Goal: Information Seeking & Learning: Check status

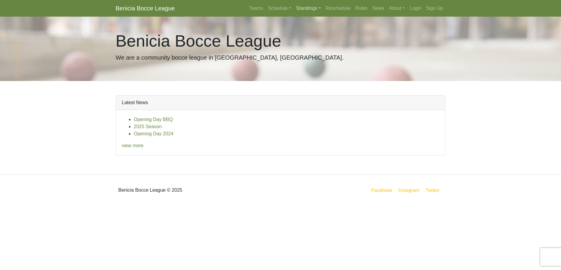
click at [306, 9] on link "Standings" at bounding box center [307, 8] width 29 height 12
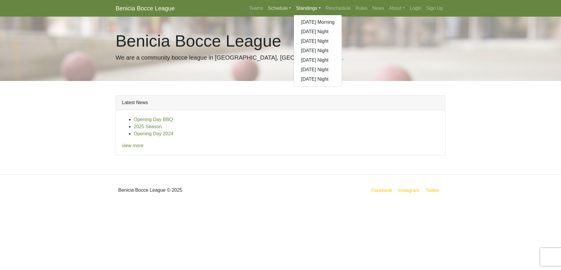
click at [274, 8] on link "Schedule" at bounding box center [280, 8] width 28 height 12
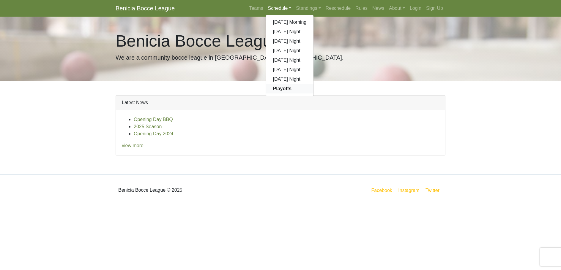
click at [281, 87] on strong "Playoffs" at bounding box center [282, 88] width 18 height 5
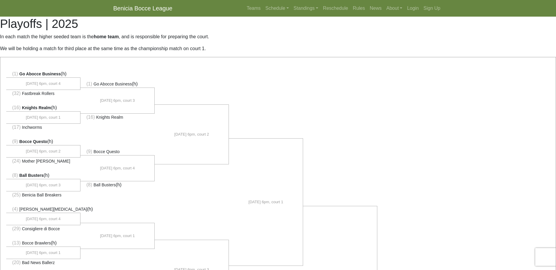
click at [337, 38] on p "In each match the higher seeded team is the home team , and is responsible for …" at bounding box center [278, 36] width 556 height 7
click at [119, 84] on span "Go Abocce Business" at bounding box center [113, 84] width 38 height 5
click at [255, 8] on link "Teams" at bounding box center [253, 8] width 19 height 12
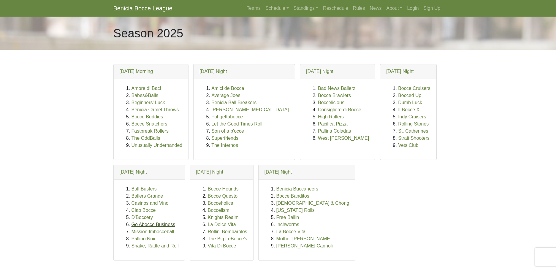
click at [143, 225] on link "Go Abocce Business" at bounding box center [154, 224] width 44 height 5
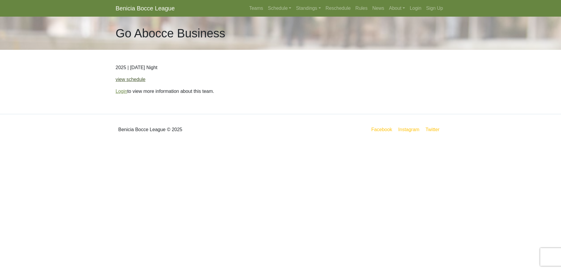
click at [128, 79] on link "view schedule" at bounding box center [131, 79] width 30 height 5
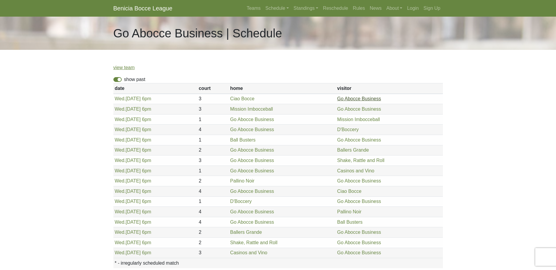
click at [353, 98] on link "Go Abocce Business" at bounding box center [359, 98] width 44 height 5
